Goal: Information Seeking & Learning: Learn about a topic

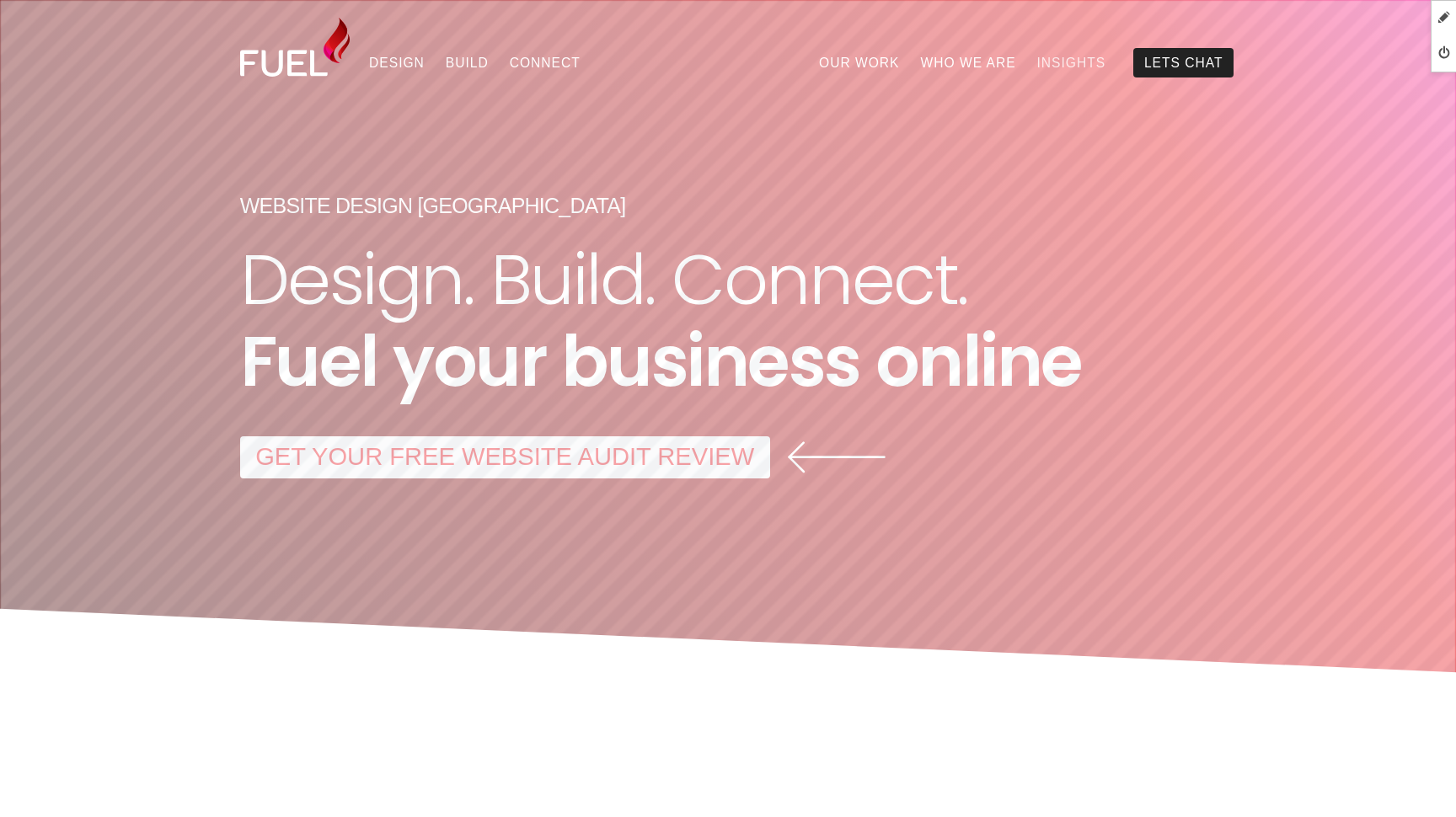
click at [1070, 59] on link "Insights" at bounding box center [1071, 61] width 90 height 28
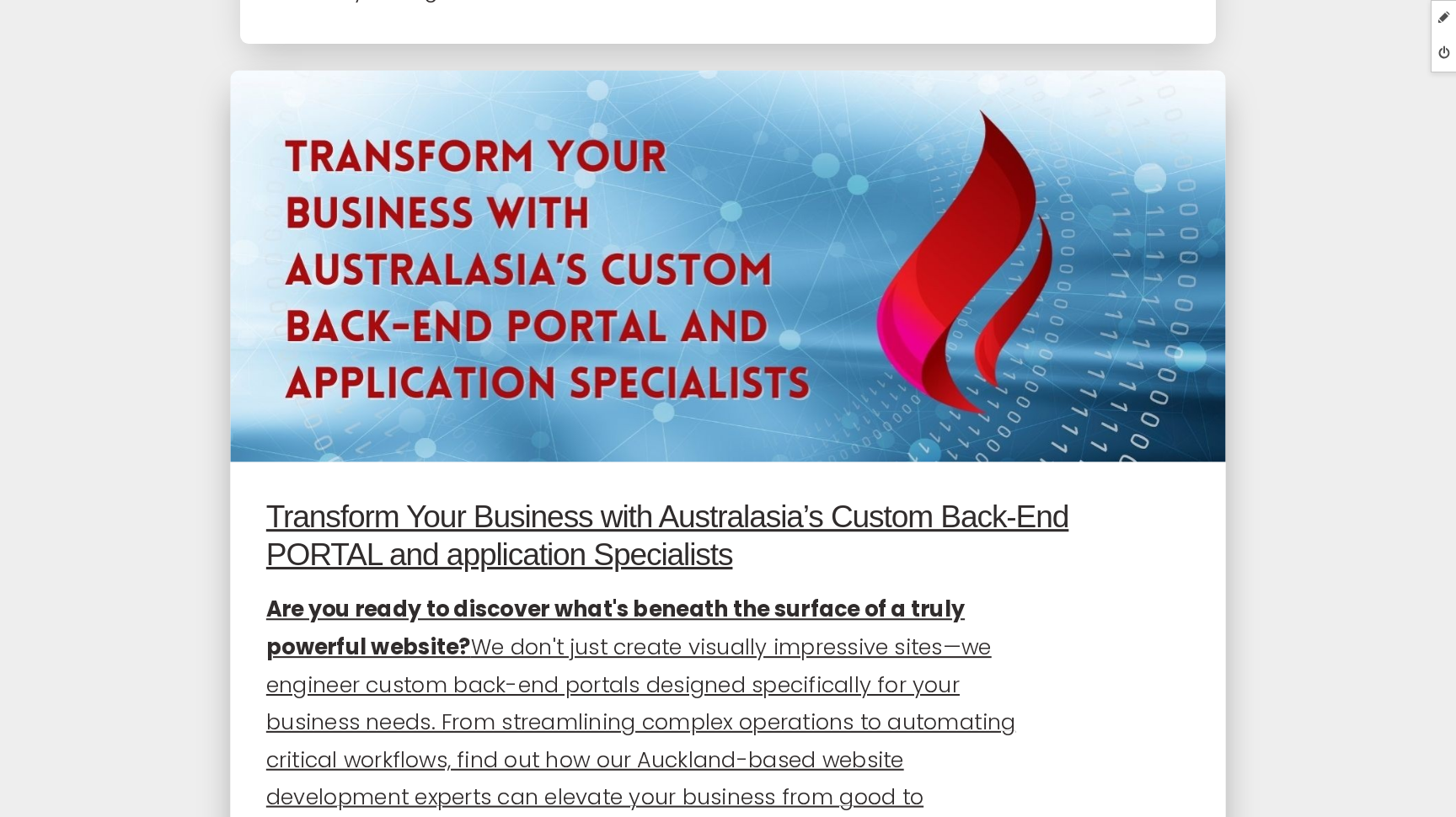
scroll to position [2980, 0]
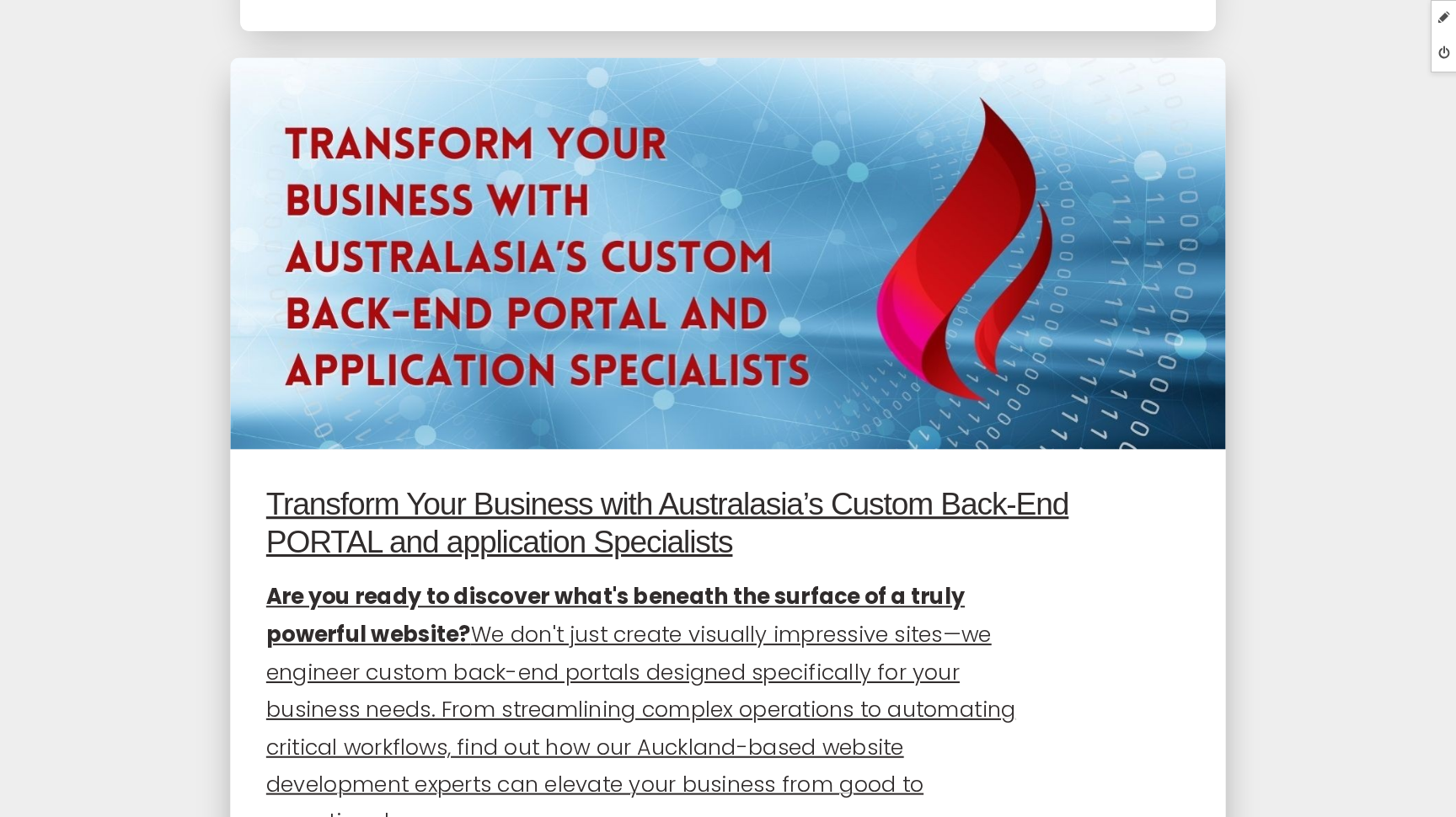
click at [787, 396] on img at bounding box center [728, 254] width 996 height 393
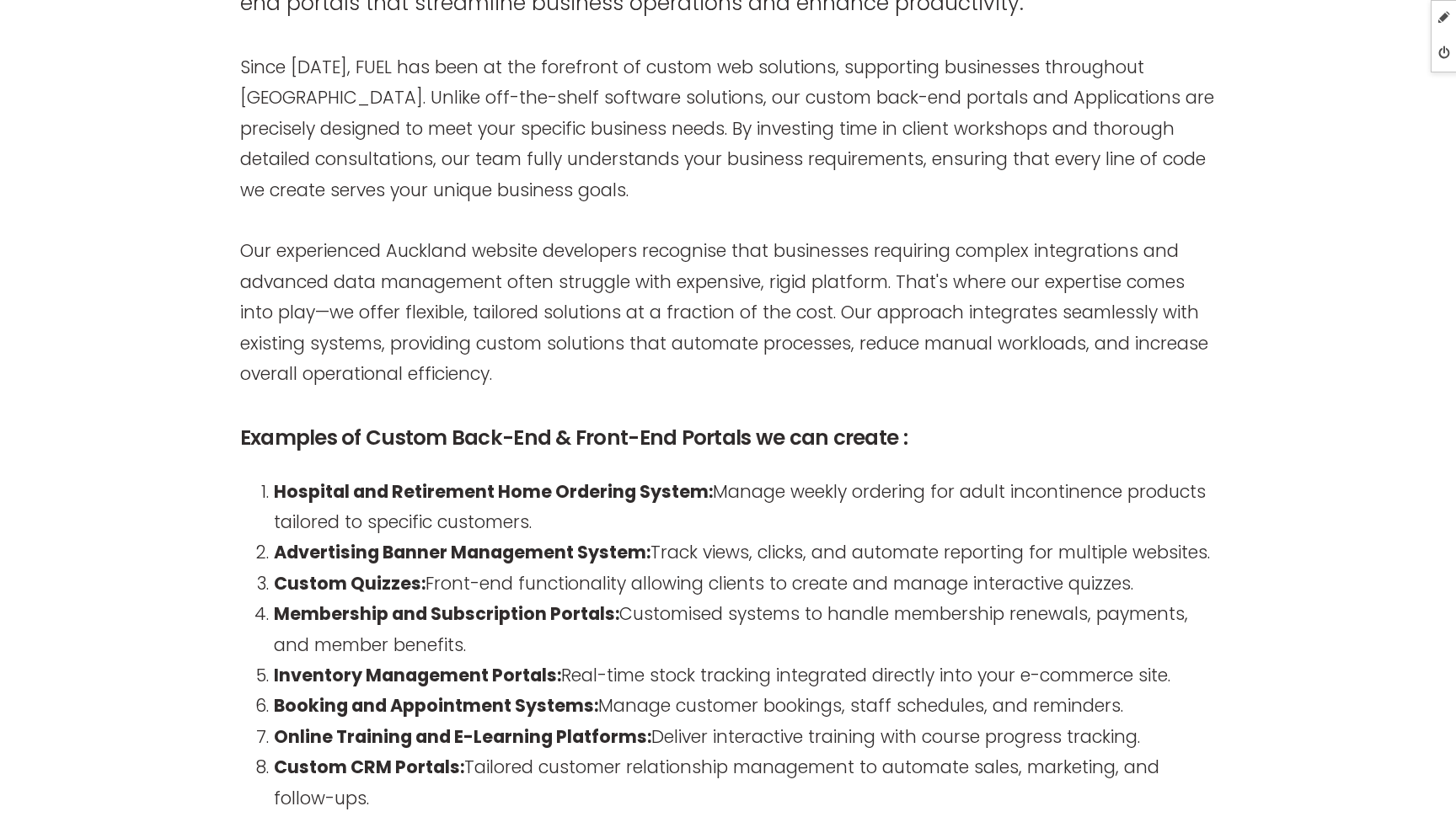
scroll to position [1405, 0]
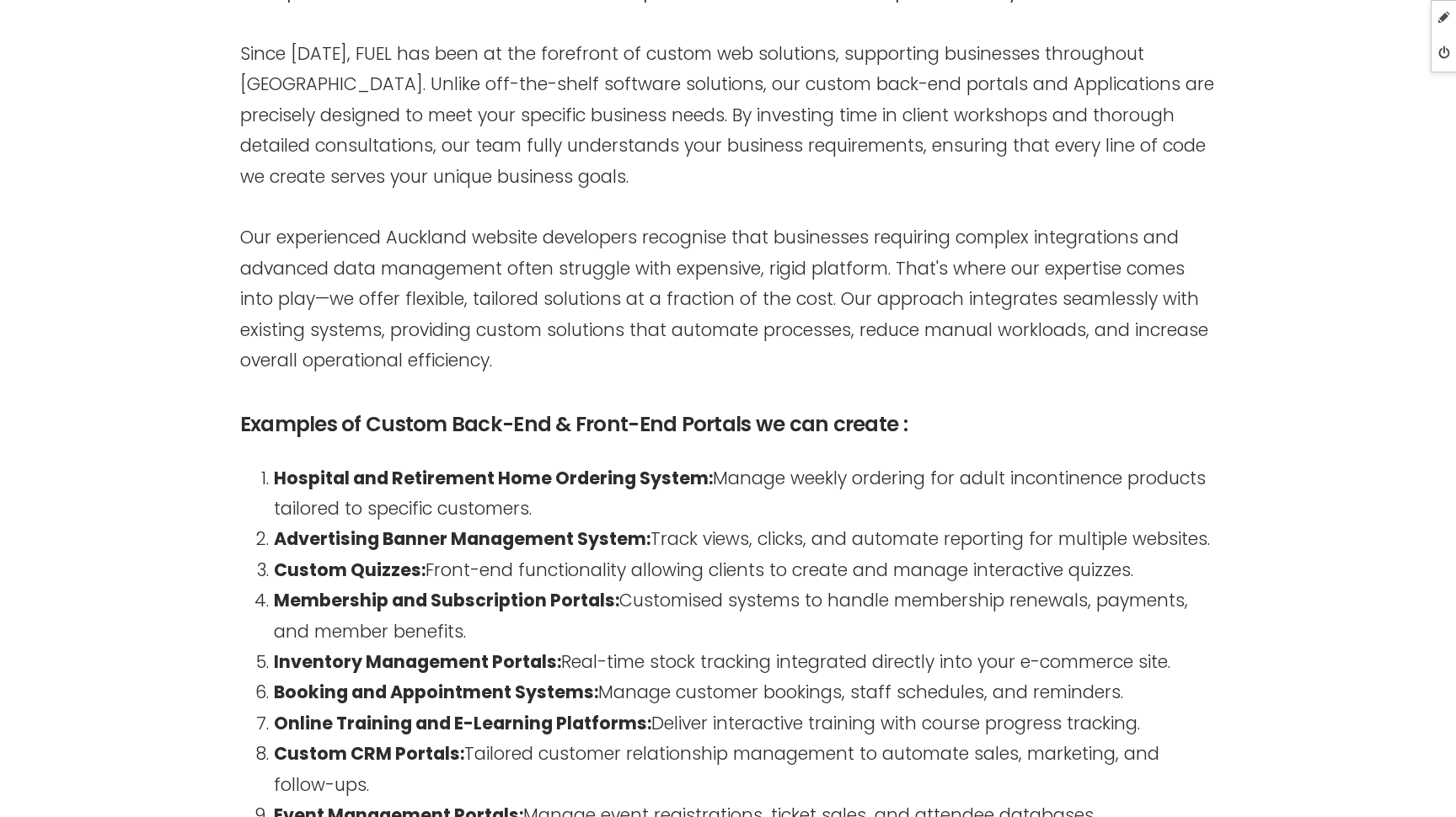
click at [670, 415] on h3 "Examples of Custom Back-End & Front-End Portals we can create :" at bounding box center [727, 425] width 975 height 37
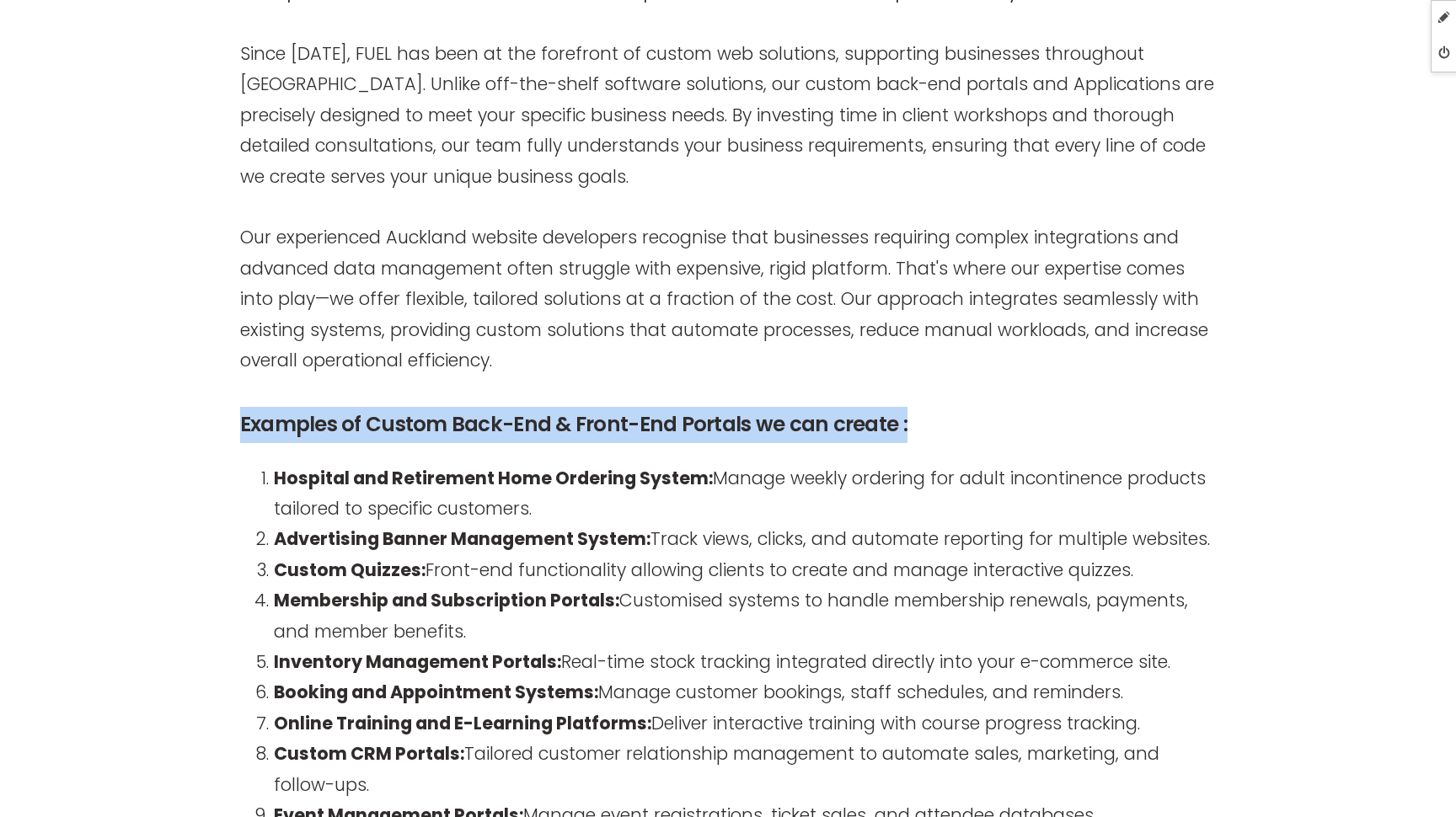
click at [670, 415] on h3 "Examples of Custom Back-End & Front-End Portals we can create :" at bounding box center [727, 425] width 975 height 37
copy div "Examples of Custom Back-End & Front-End Portals we can create :"
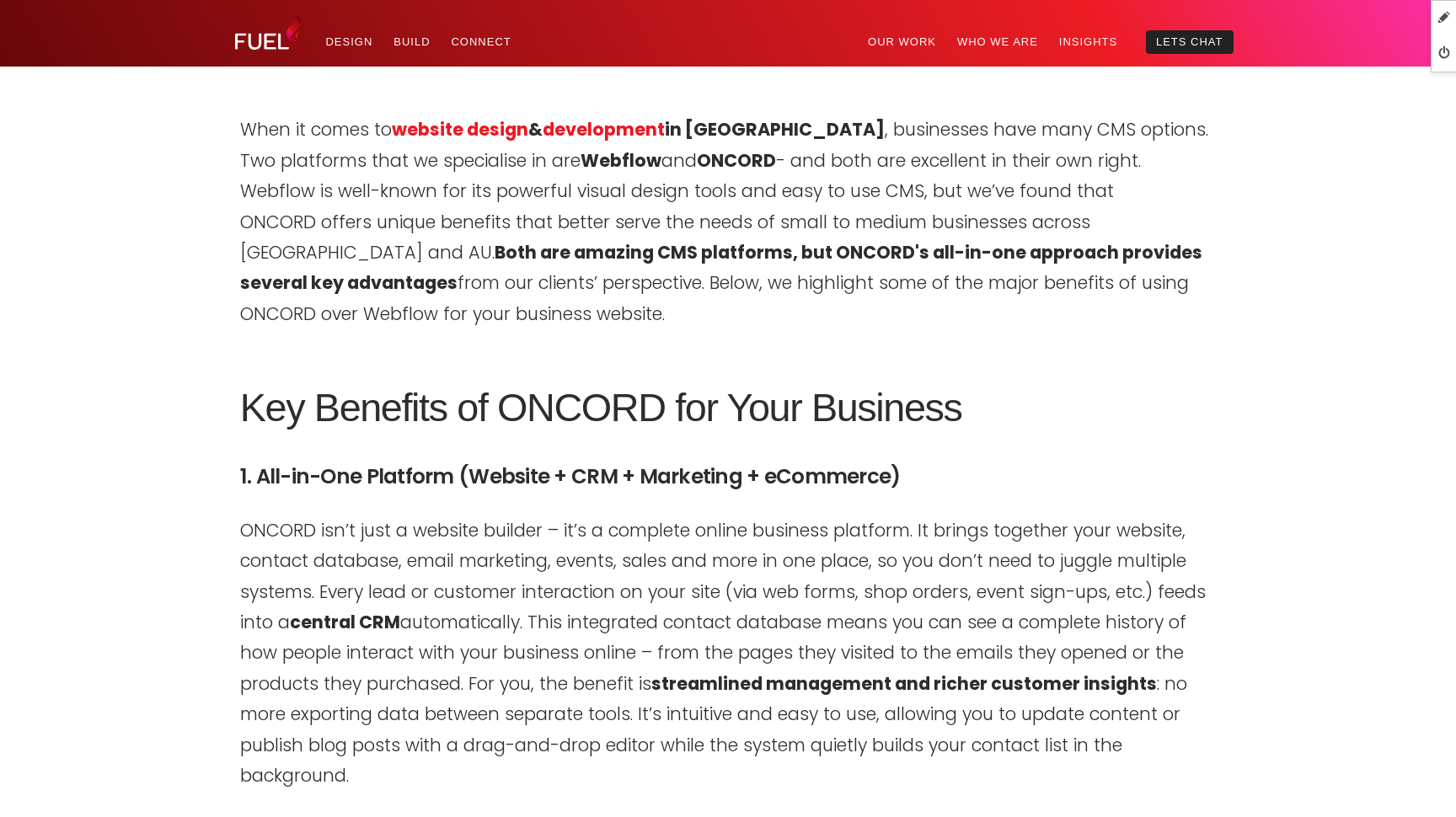
scroll to position [1109, 0]
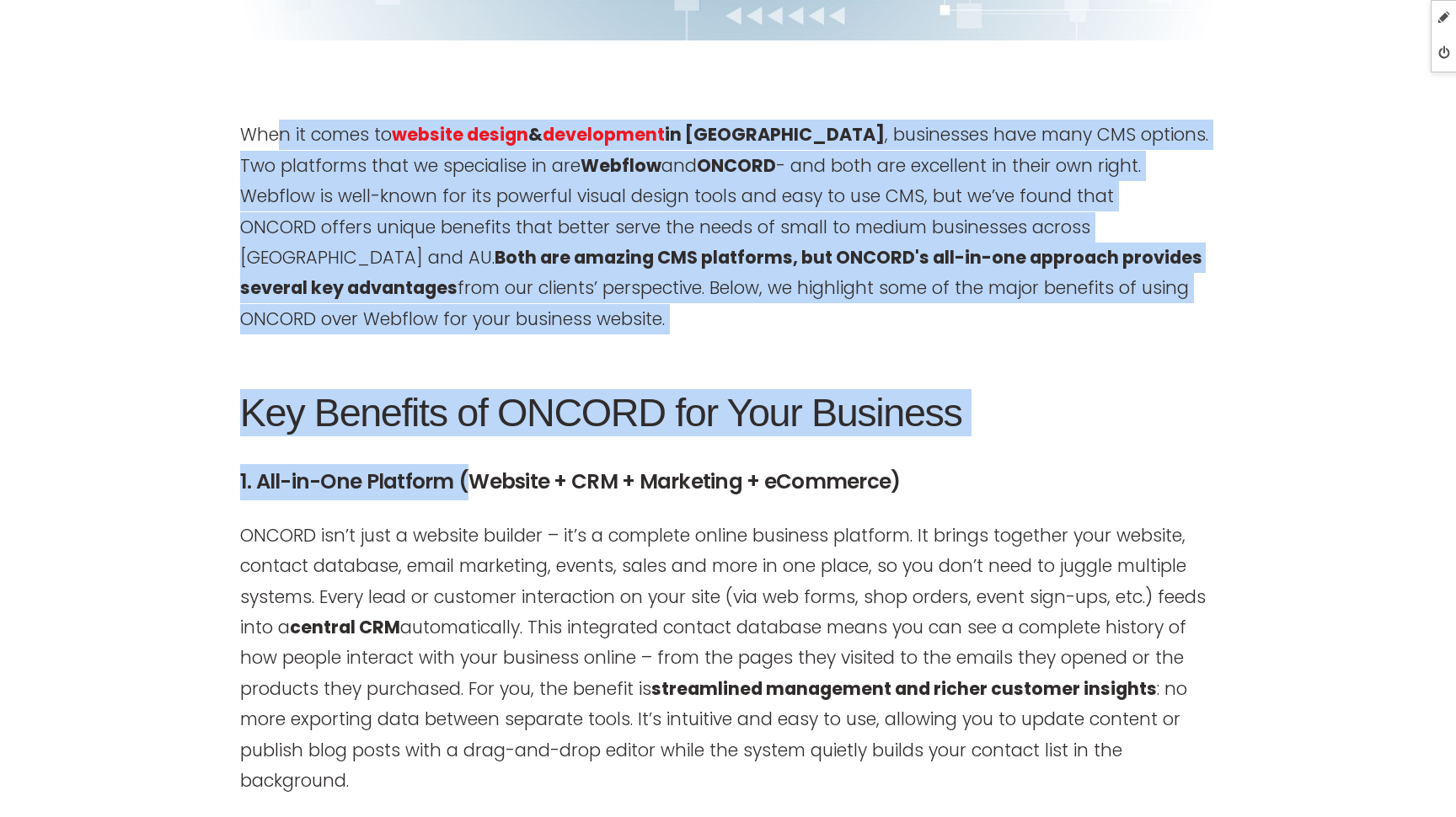
drag, startPoint x: 242, startPoint y: 131, endPoint x: 465, endPoint y: 455, distance: 393.3
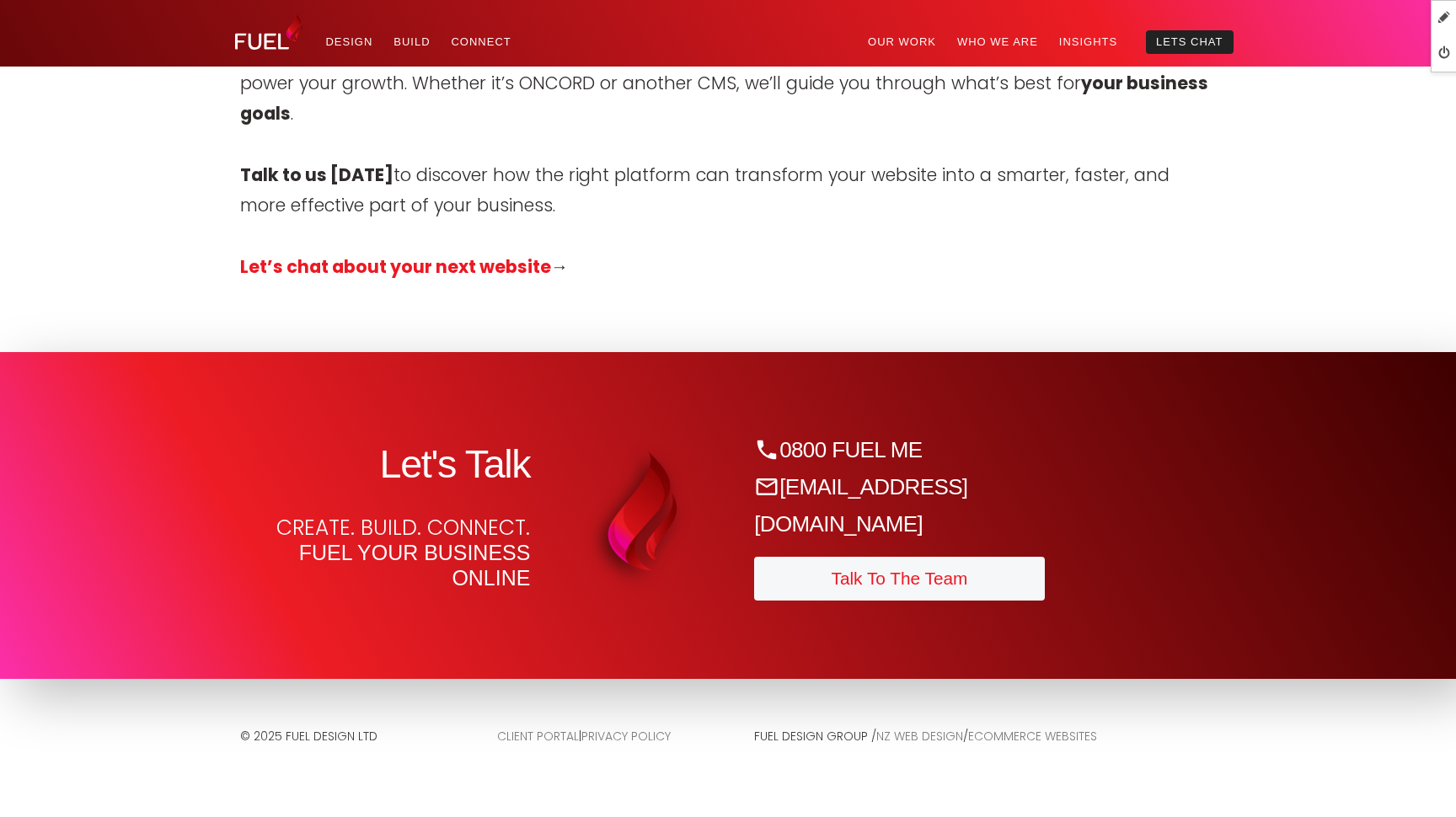
scroll to position [7165, 0]
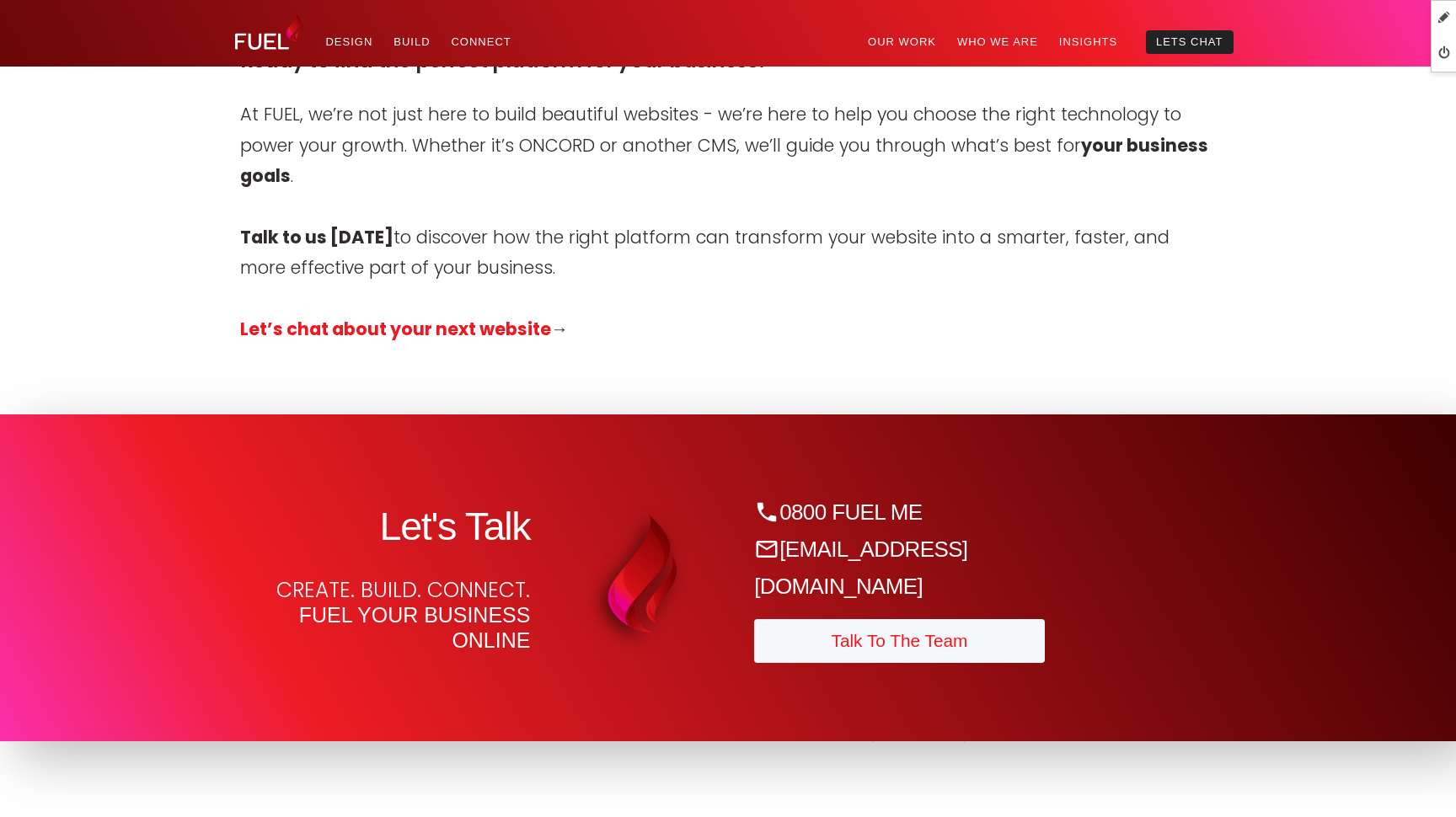
click at [583, 314] on p "Let’s chat about your next website →" at bounding box center [727, 329] width 975 height 30
copy div "When it comes to website design & development in Auckland , businesses have man…"
click at [902, 1] on div "Menu Our Work Who We Are Insights Lets Chat Design Our approach to design is to…" at bounding box center [774, 31] width 918 height 63
click at [767, 314] on p "Let’s chat about your next website →" at bounding box center [727, 329] width 975 height 30
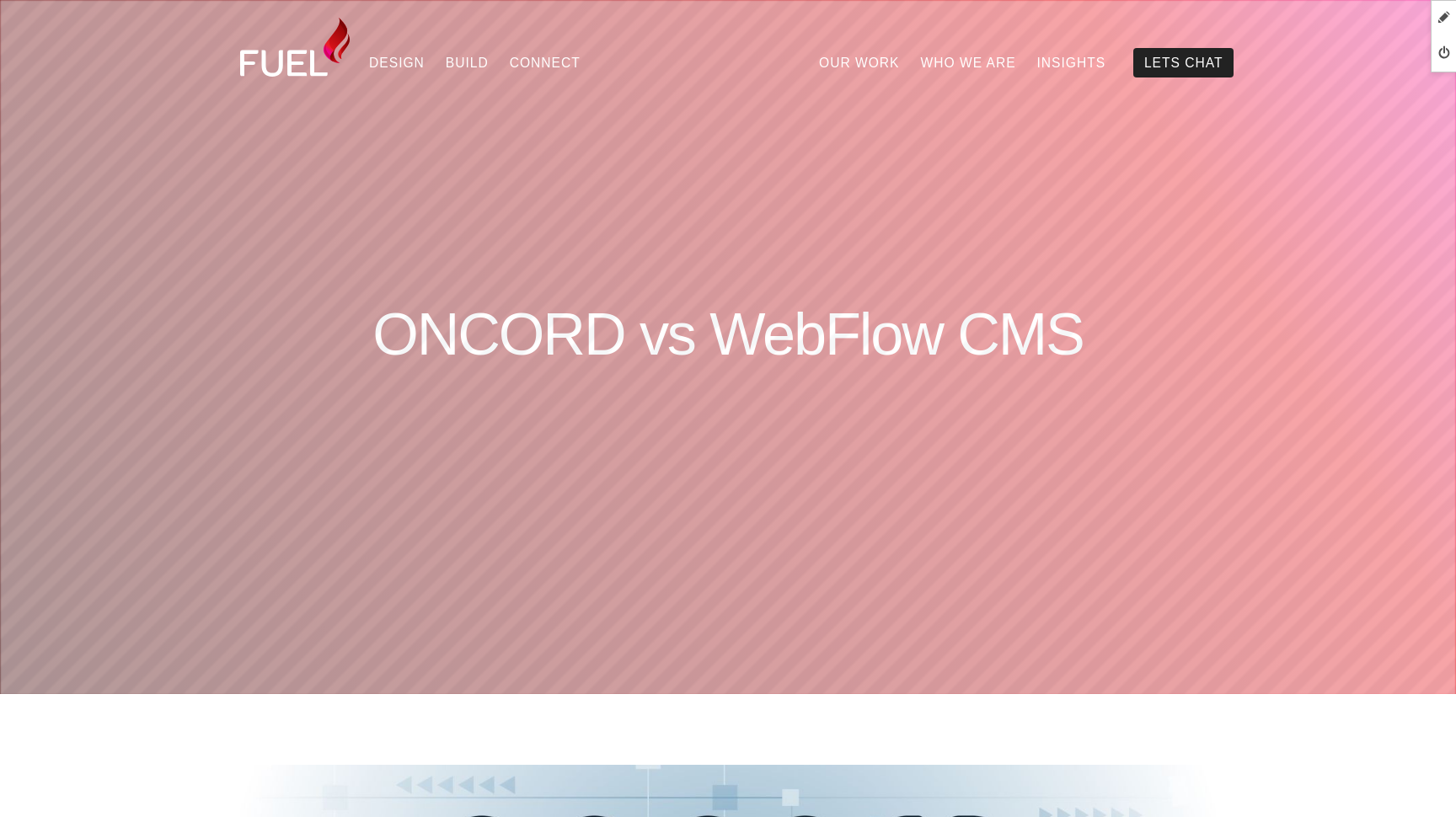
scroll to position [0, 0]
click at [294, 60] on img at bounding box center [295, 47] width 110 height 59
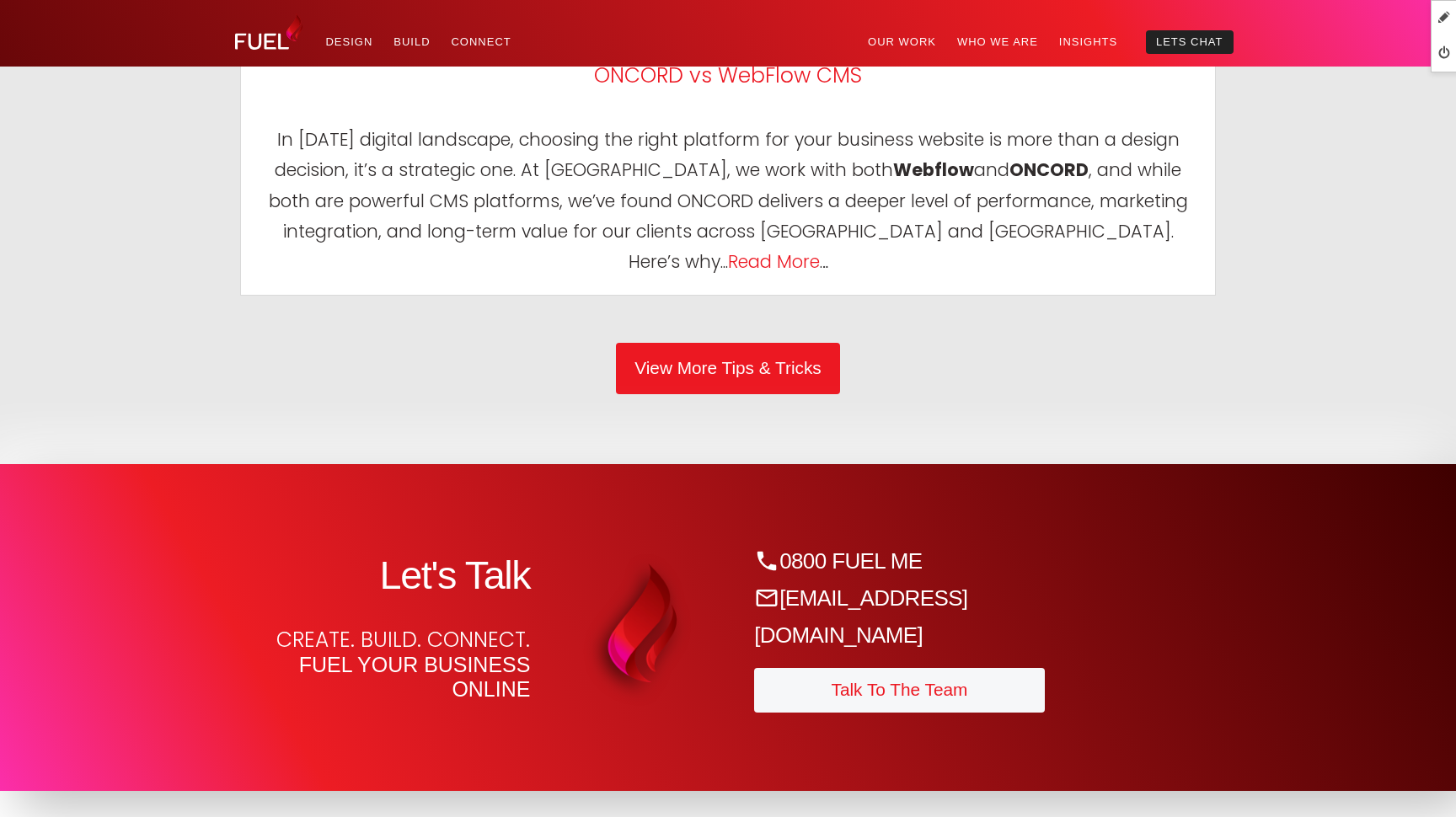
scroll to position [8876, 0]
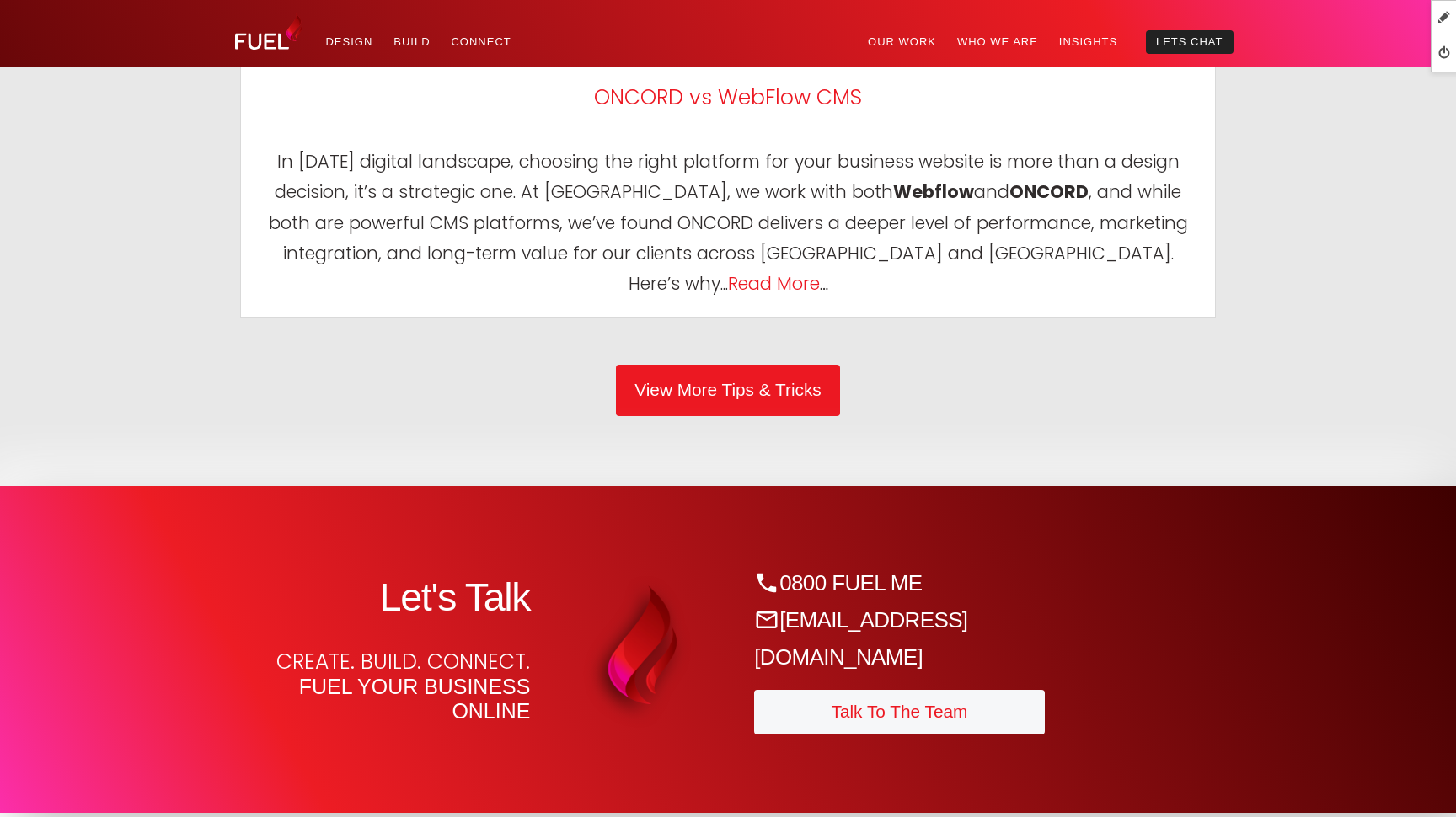
click at [893, 204] on strong "Webflow" at bounding box center [933, 191] width 81 height 25
click at [773, 416] on link "View More Tips & Tricks" at bounding box center [728, 389] width 224 height 50
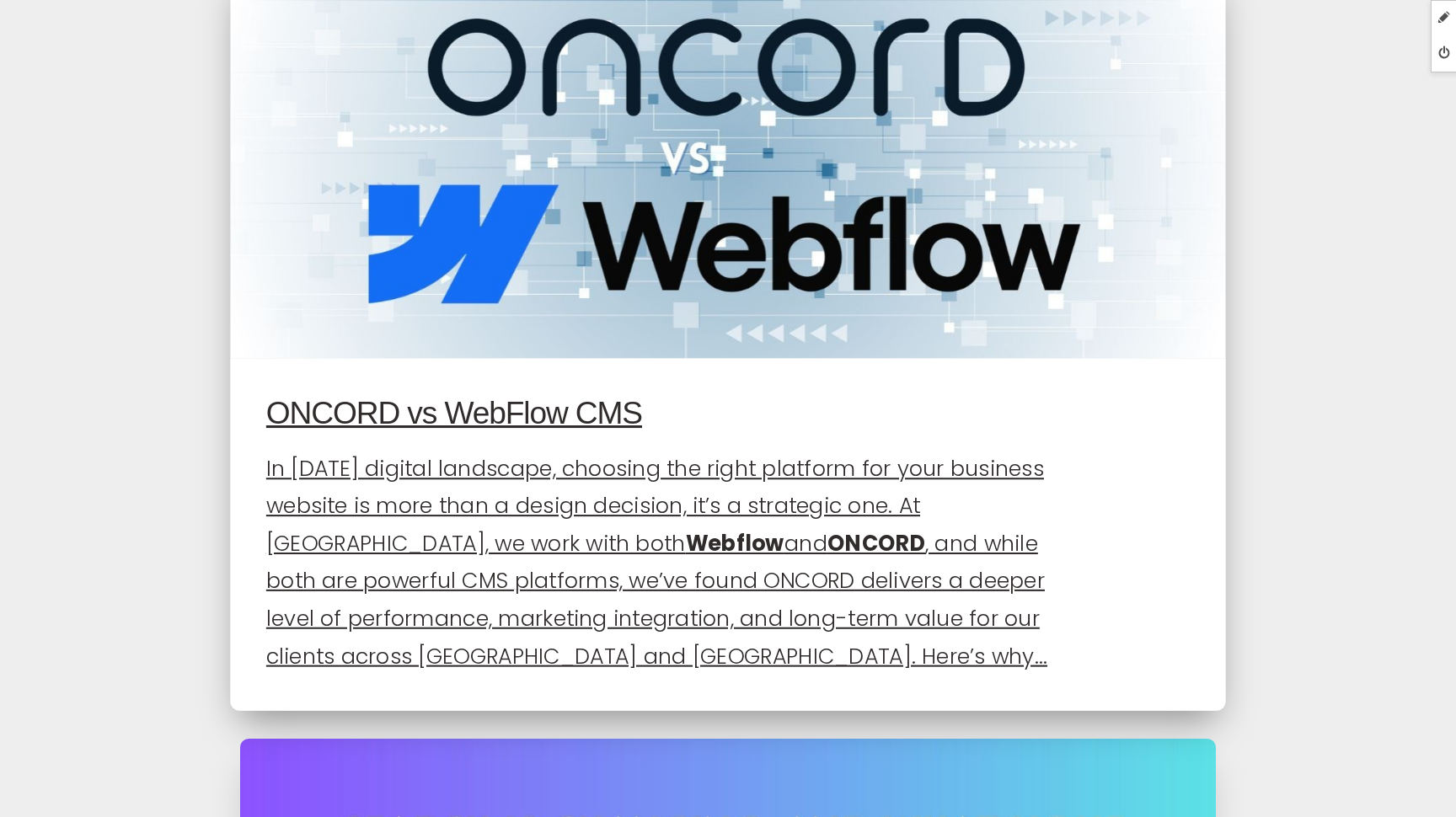
scroll to position [1664, 0]
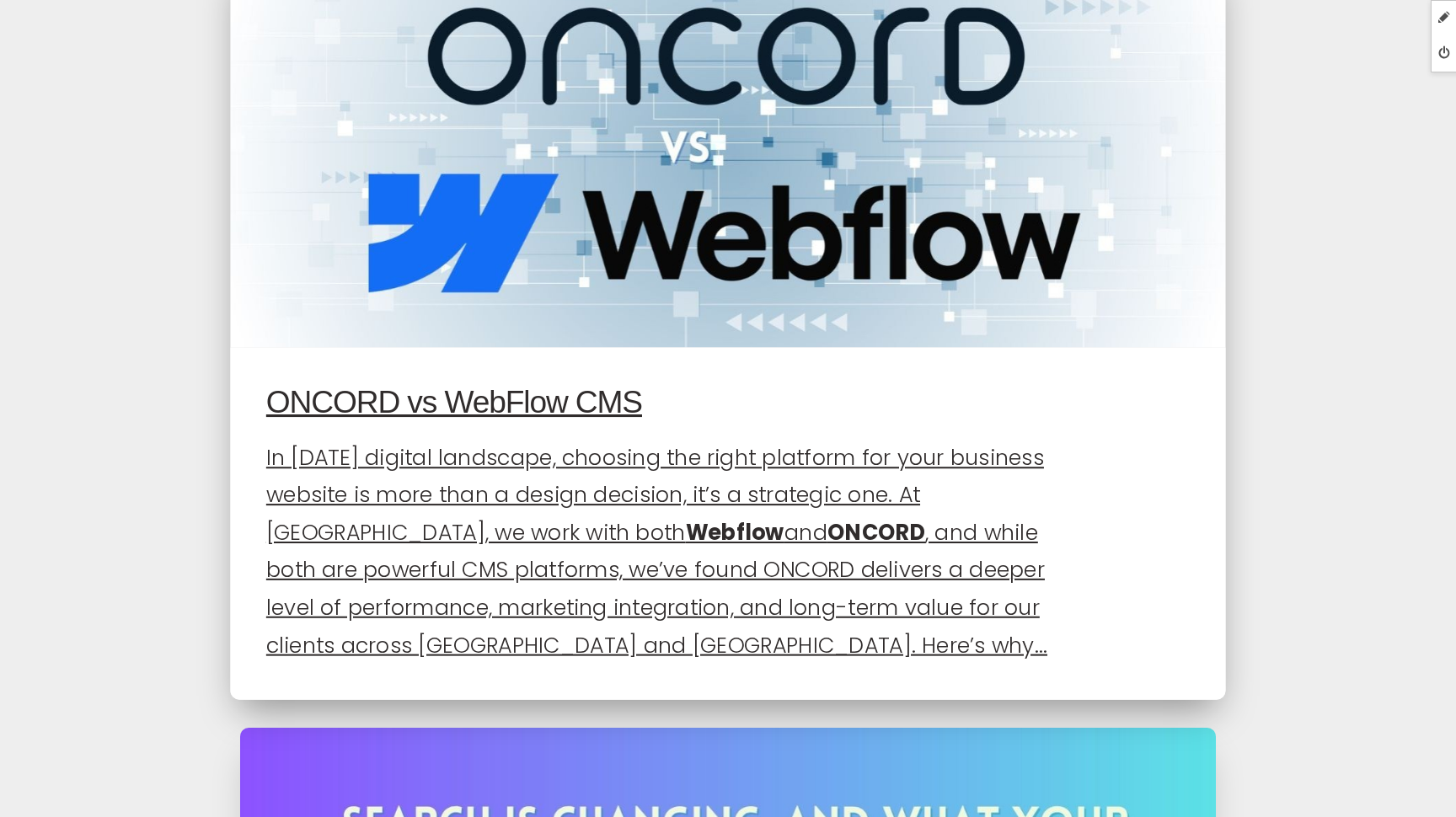
click at [809, 461] on p "In today’s digital landscape, choosing the right platform for your business web…" at bounding box center [658, 551] width 785 height 225
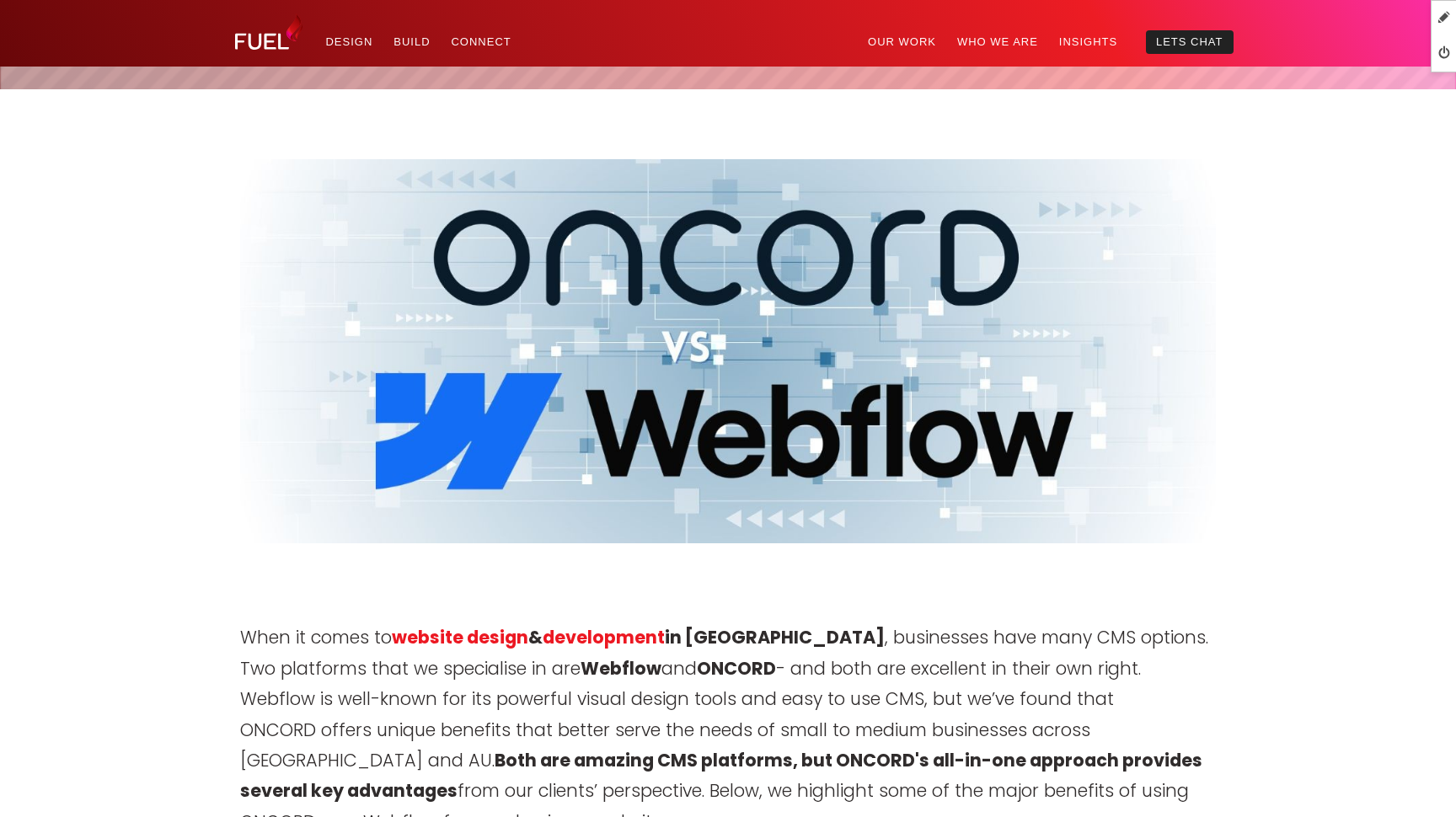
scroll to position [592, 0]
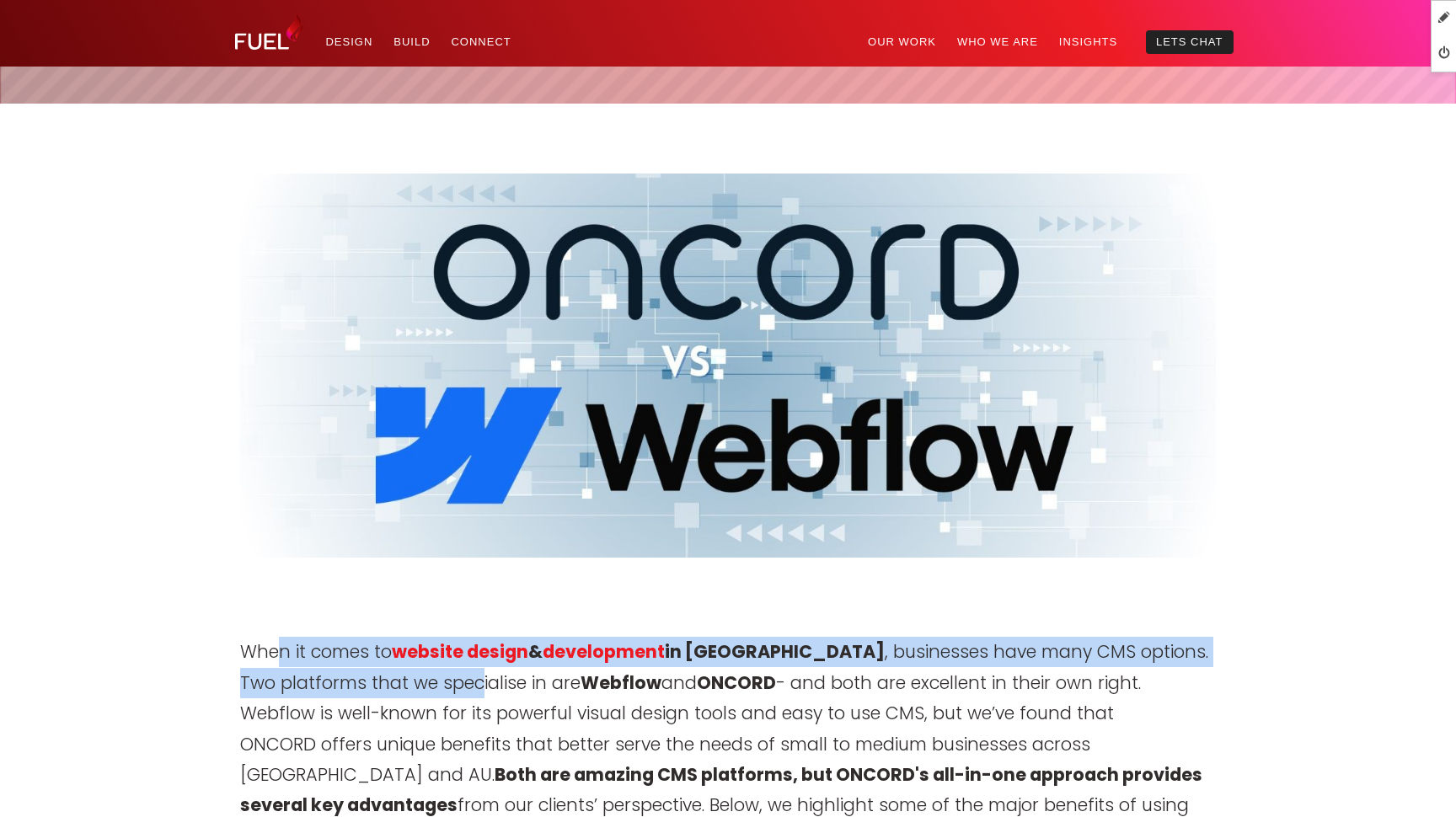
drag, startPoint x: 242, startPoint y: 651, endPoint x: 440, endPoint y: 687, distance: 201.2
click at [440, 687] on p "When it comes to website design & development in Auckland , businesses have man…" at bounding box center [727, 745] width 975 height 215
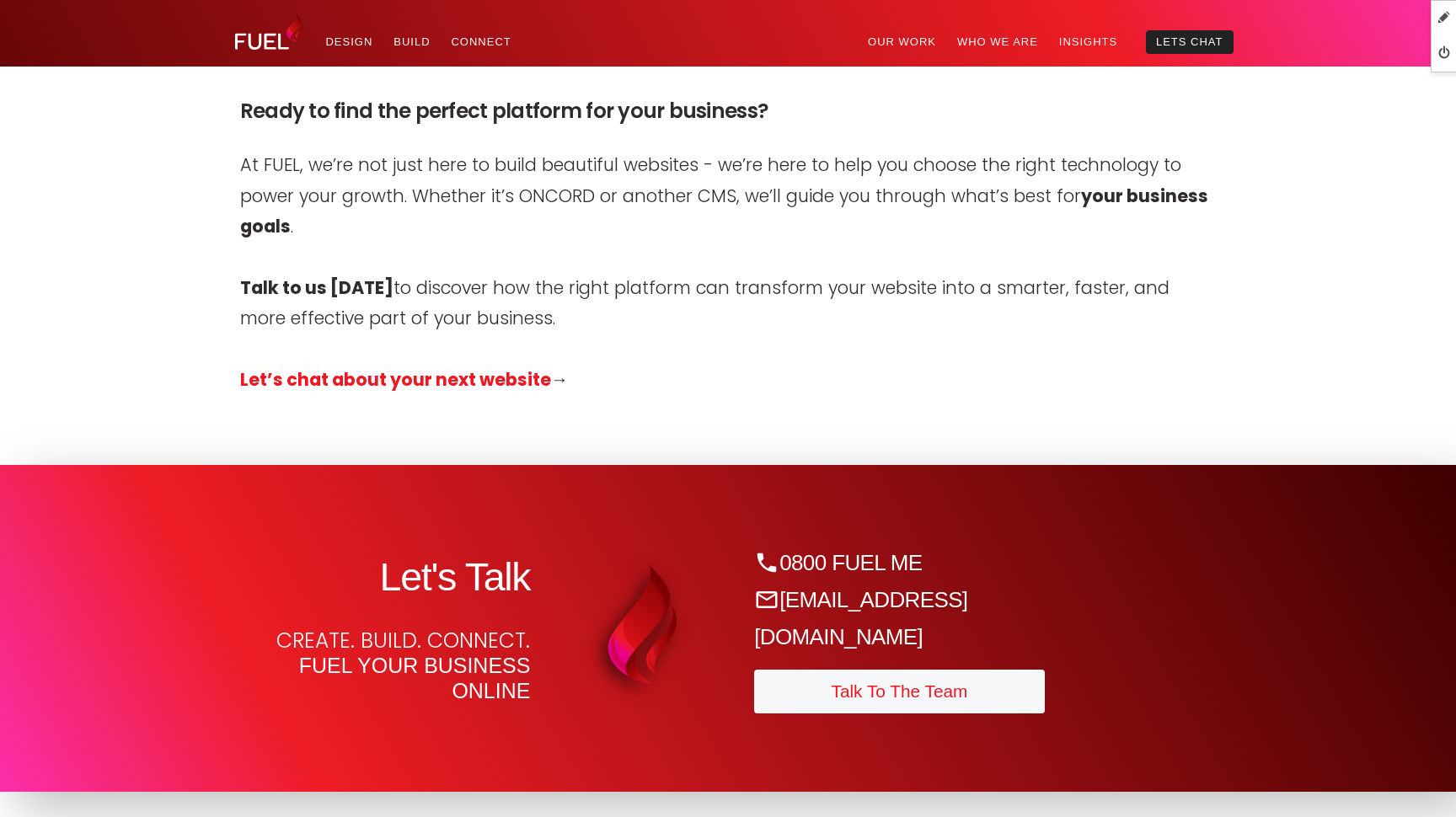
scroll to position [7099, 0]
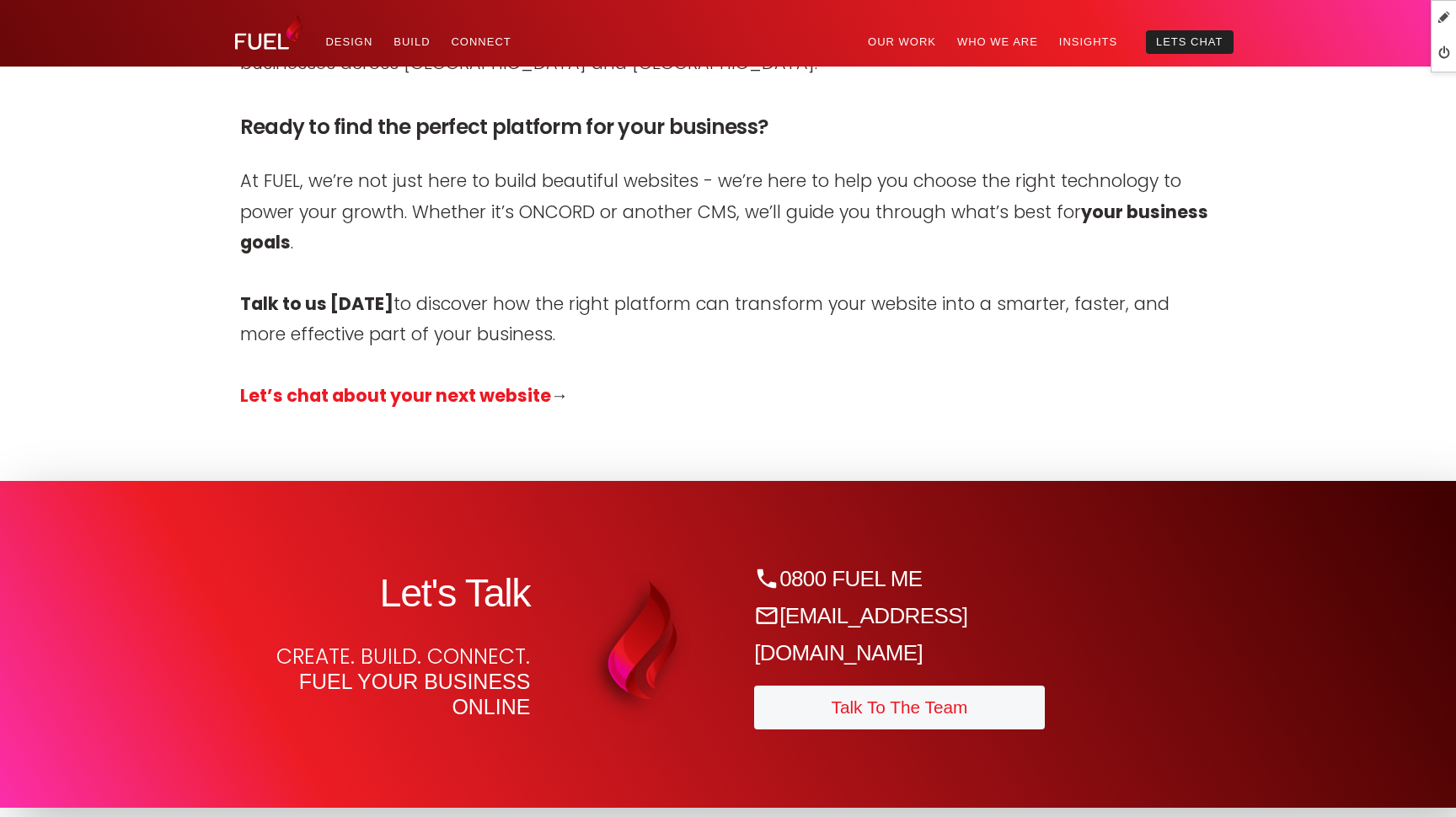
click at [581, 381] on p "Let’s chat about your next website →" at bounding box center [727, 396] width 975 height 30
copy div "When it comes to website design & development in Auckland , businesses have man…"
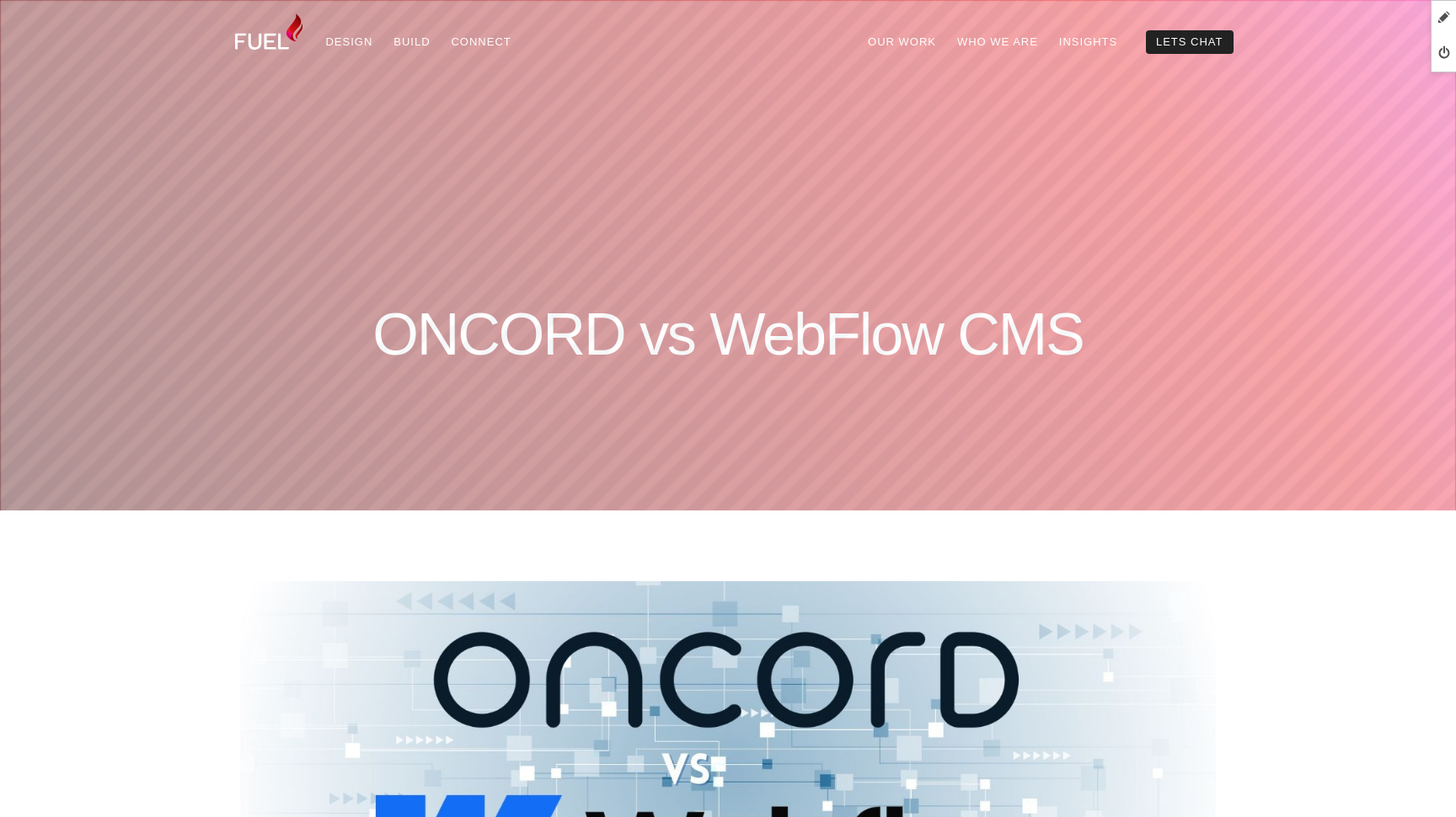
scroll to position [126, 0]
